Goal: Navigation & Orientation: Find specific page/section

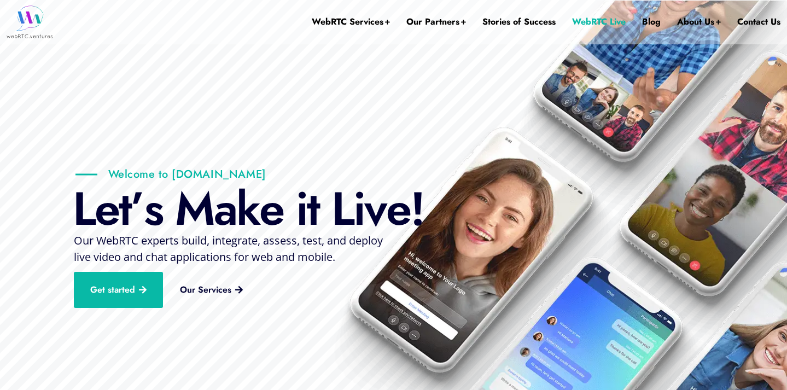
click at [608, 27] on link "WebRTC Live" at bounding box center [599, 22] width 54 height 44
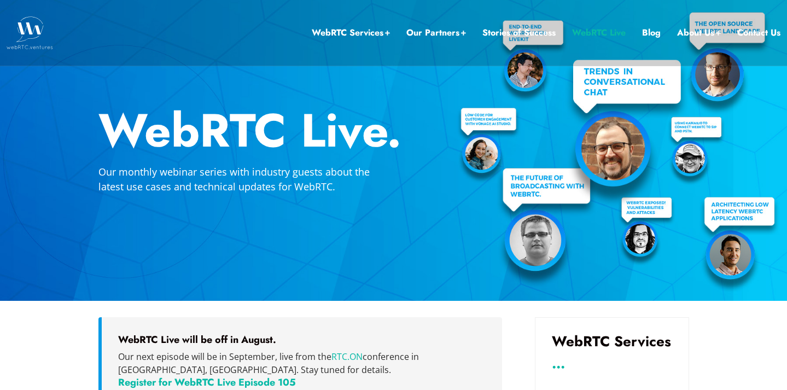
click at [615, 32] on link "WebRTC Live" at bounding box center [599, 33] width 54 height 14
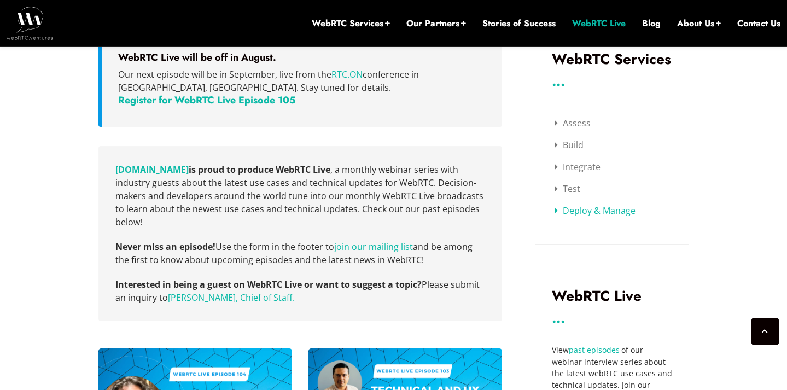
scroll to position [343, 0]
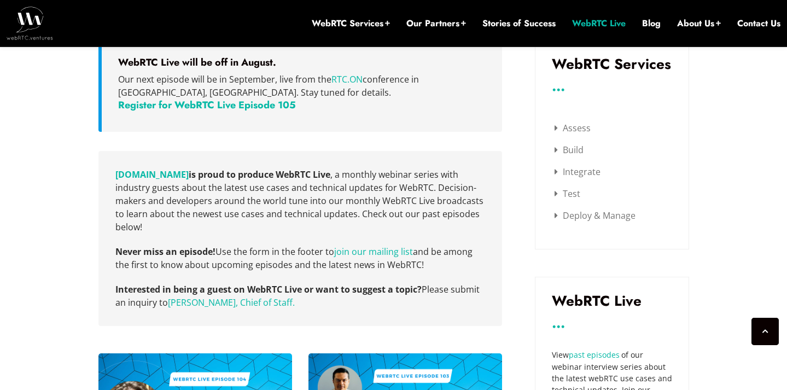
click at [564, 90] on h3 "..." at bounding box center [612, 86] width 120 height 8
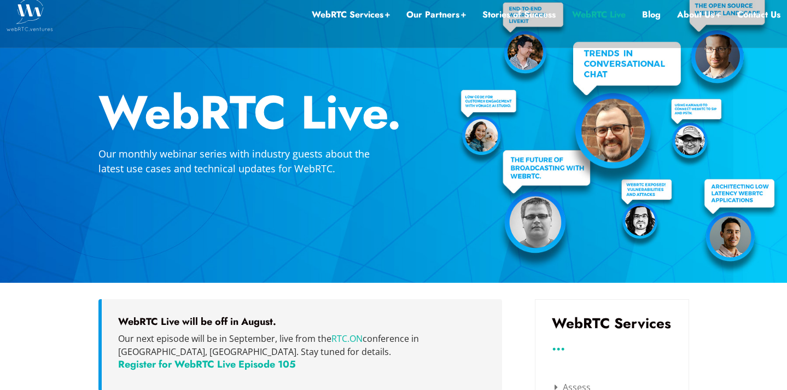
scroll to position [0, 0]
